Goal: Task Accomplishment & Management: Manage account settings

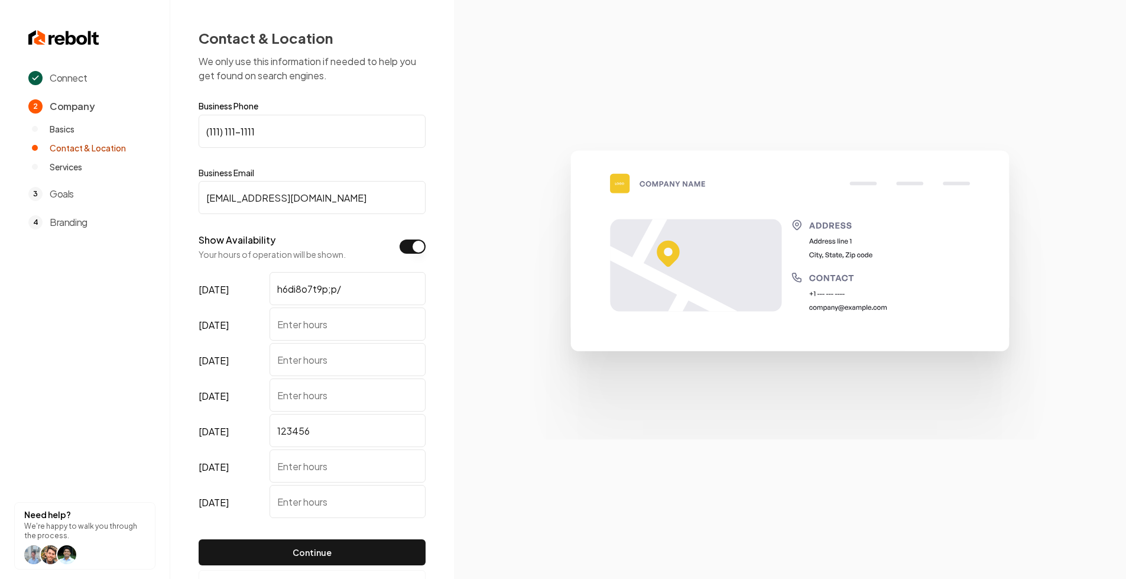
scroll to position [46, 0]
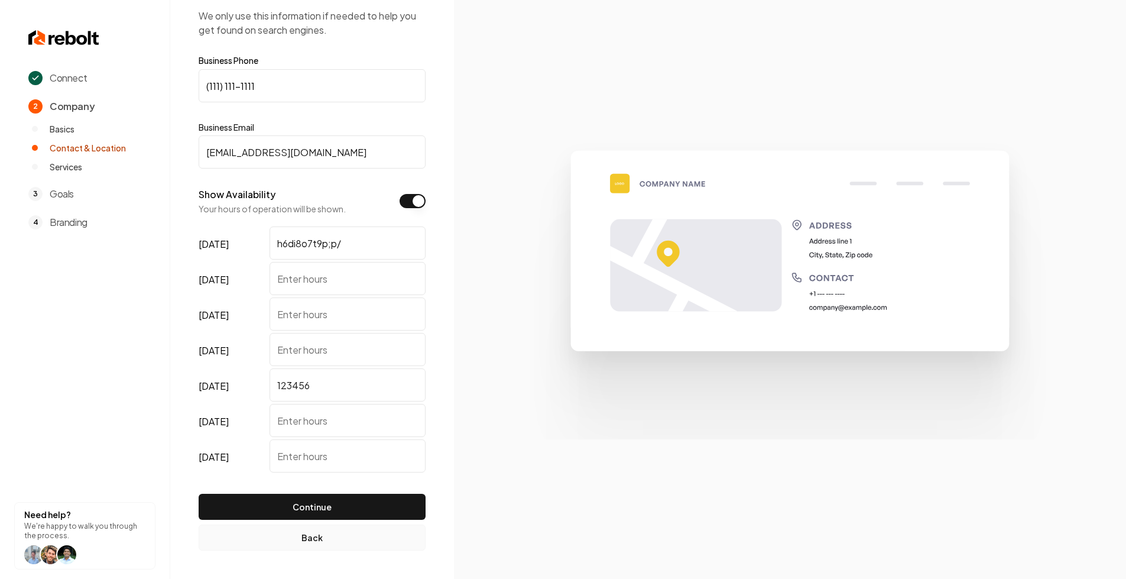
click at [286, 539] on button "Back" at bounding box center [312, 537] width 227 height 26
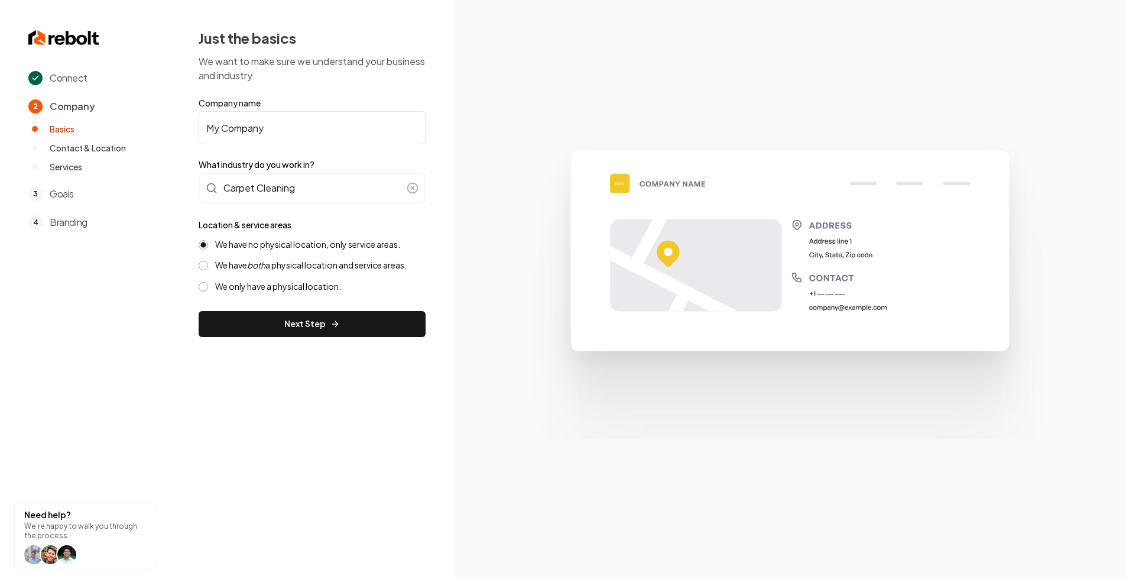
click at [241, 264] on label "We have both a physical location and service areas." at bounding box center [311, 264] width 192 height 11
click at [208, 264] on button "We have both a physical location and service areas." at bounding box center [203, 265] width 9 height 9
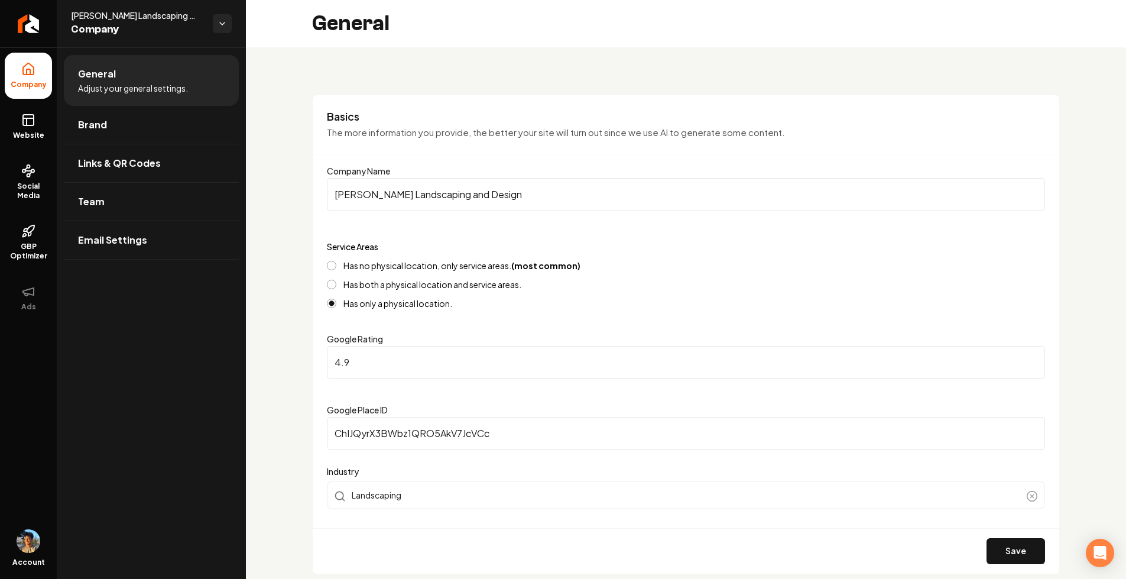
scroll to position [831, 0]
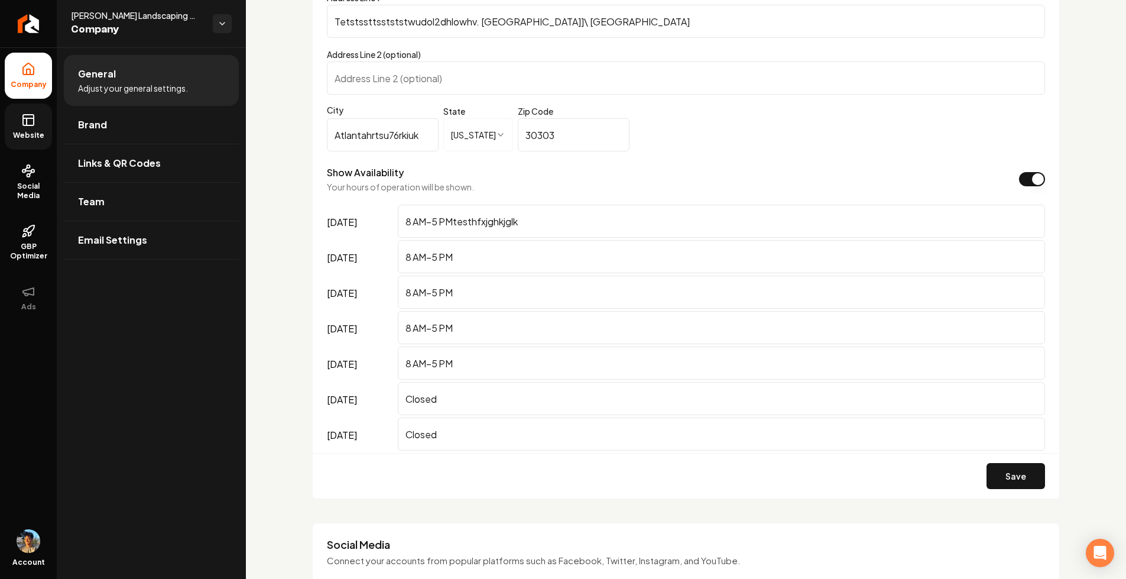
click at [30, 128] on link "Website" at bounding box center [28, 126] width 47 height 46
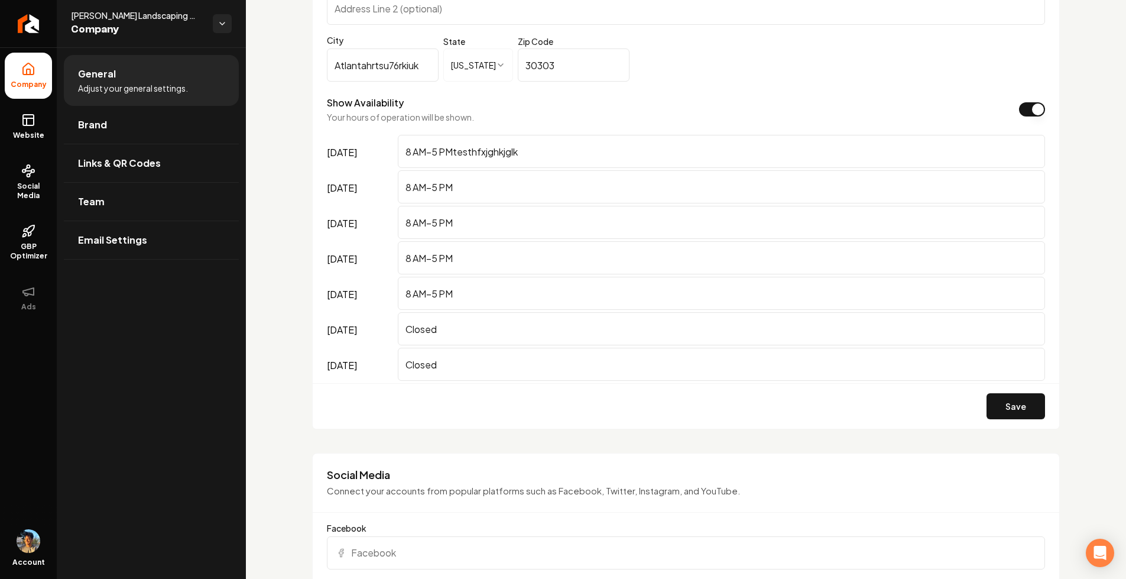
scroll to position [930, 0]
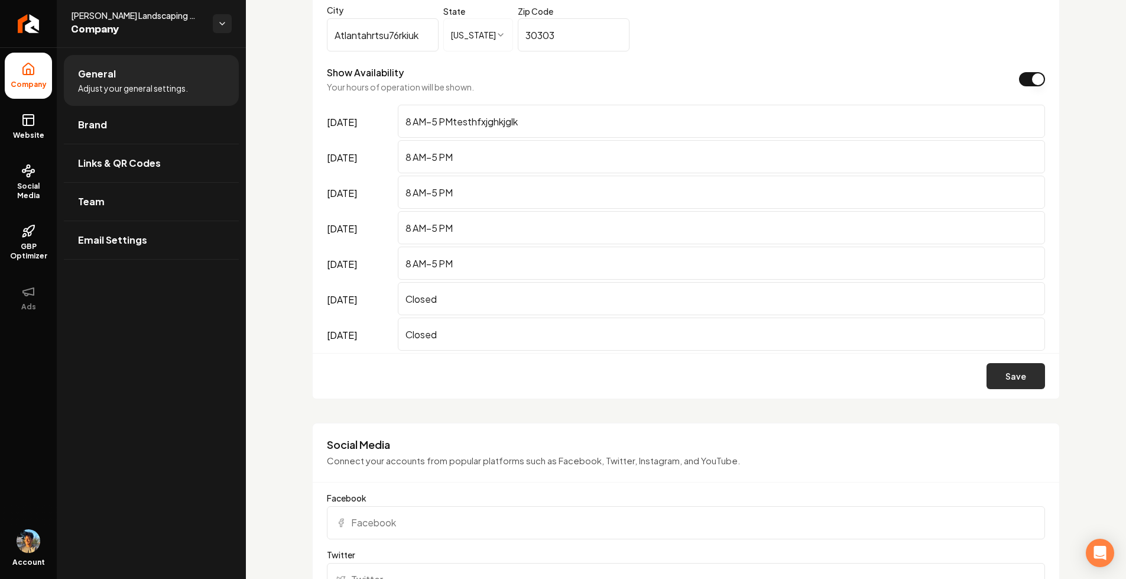
click at [1013, 377] on button "Save" at bounding box center [1016, 376] width 59 height 26
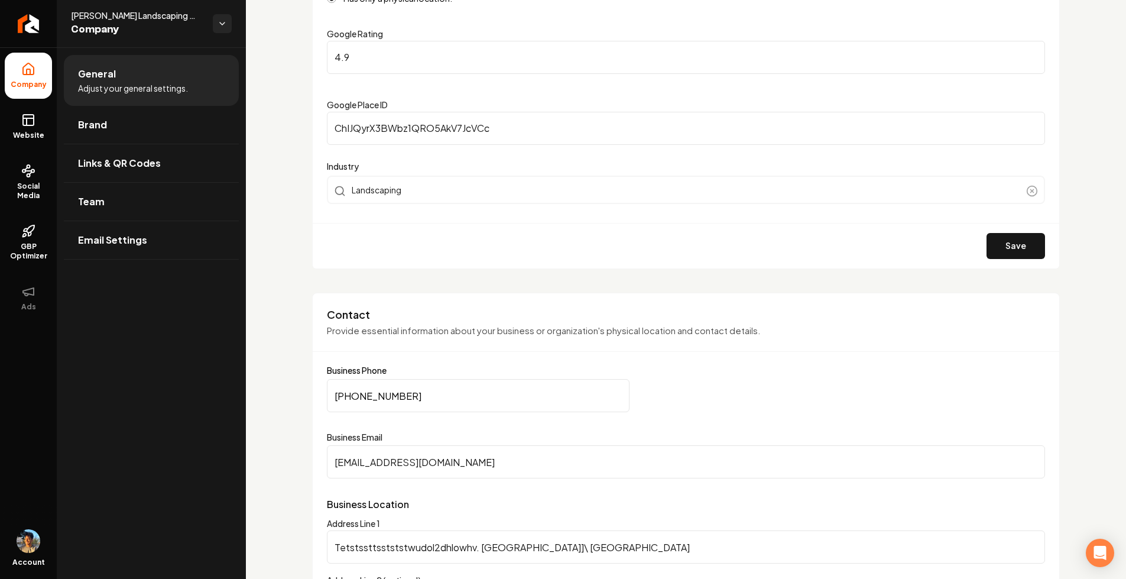
scroll to position [298, 0]
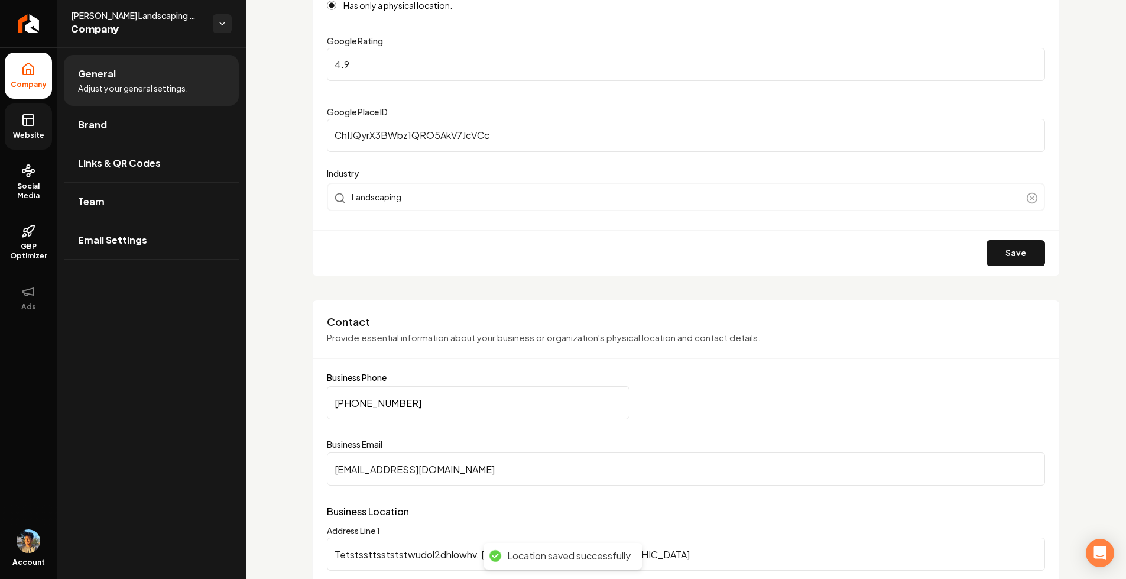
click at [29, 127] on link "Website" at bounding box center [28, 126] width 47 height 46
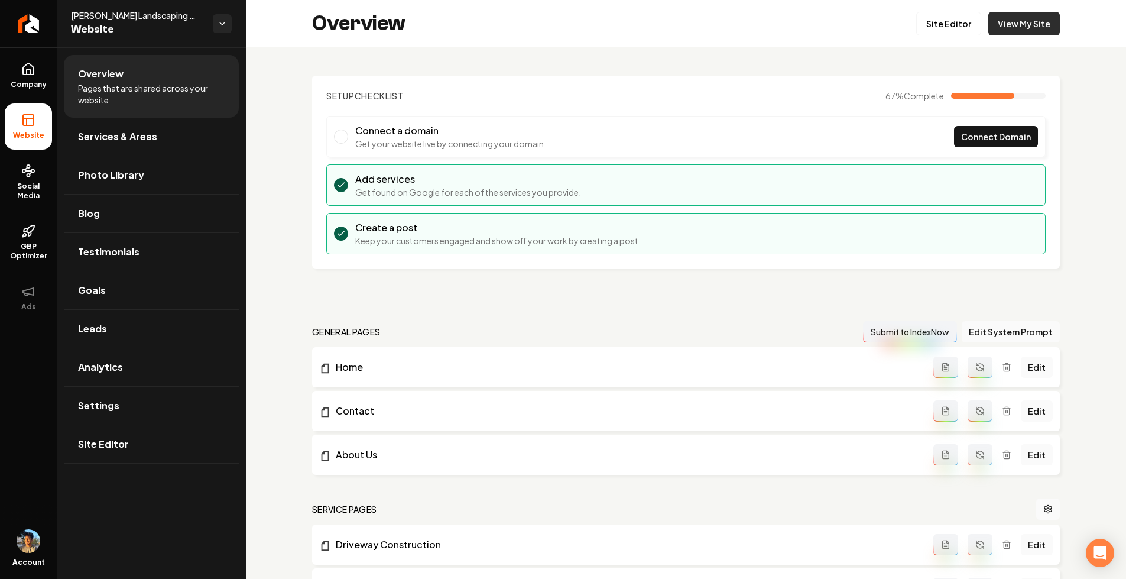
click at [1026, 25] on link "View My Site" at bounding box center [1024, 24] width 72 height 24
click at [23, 67] on icon at bounding box center [28, 68] width 11 height 11
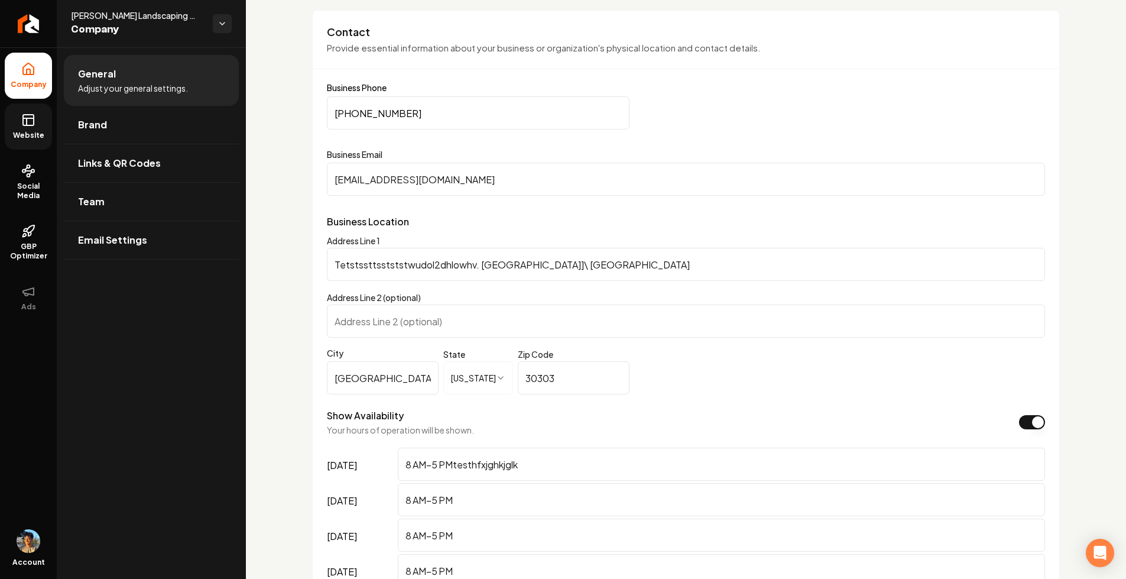
scroll to position [586, 0]
